Goal: Communication & Community: Answer question/provide support

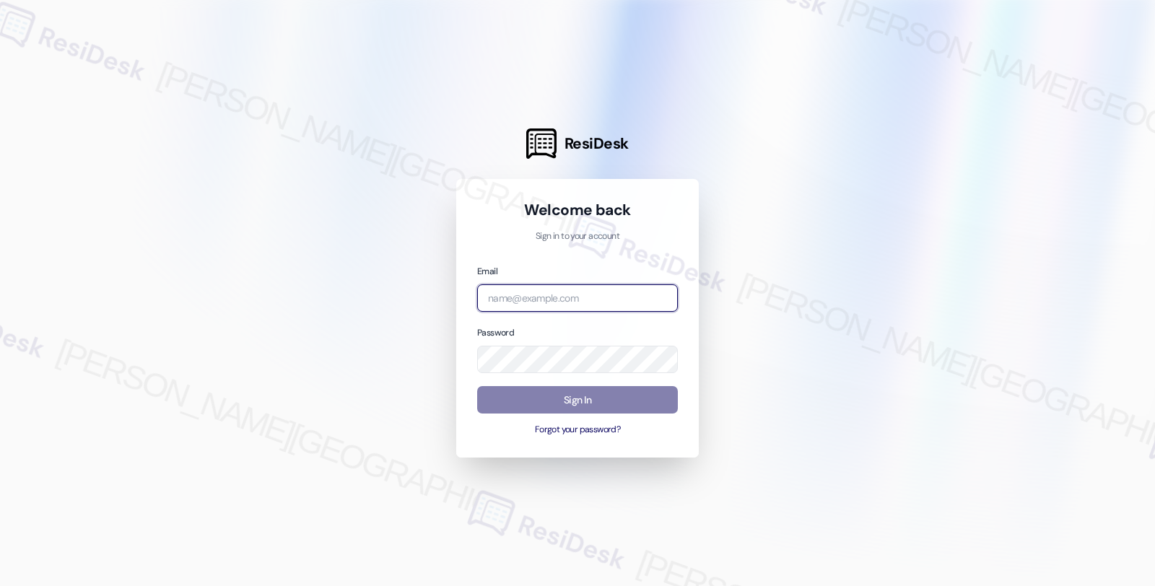
click at [561, 294] on input "email" at bounding box center [577, 298] width 201 height 28
type input "s"
type input "[EMAIL_ADDRESS][PERSON_NAME][DOMAIN_NAME]"
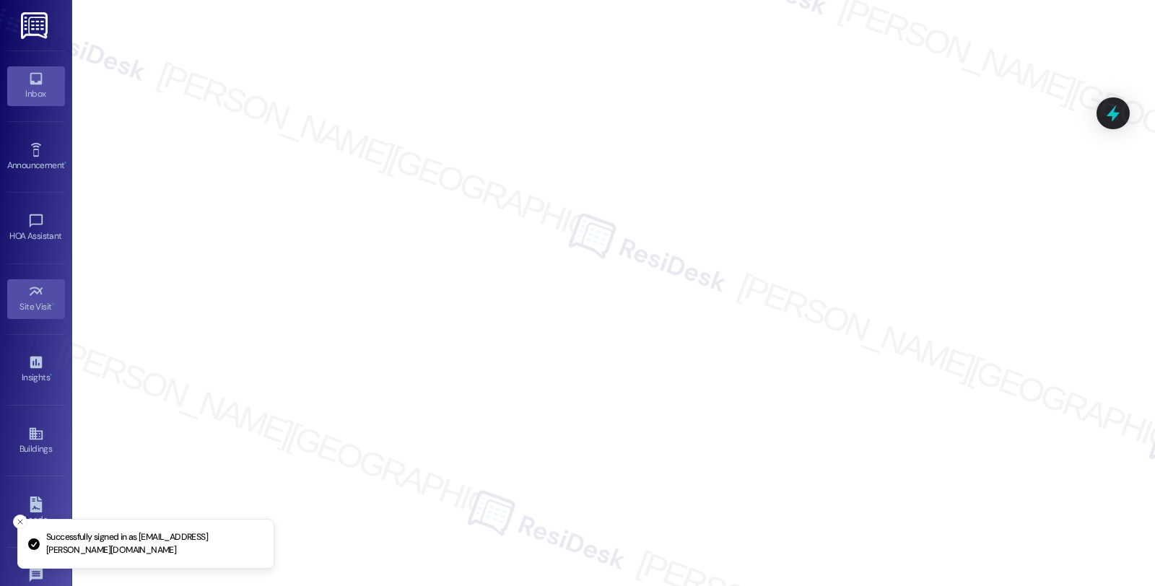
click at [33, 92] on div "Inbox" at bounding box center [36, 94] width 72 height 14
